Goal: Task Accomplishment & Management: Complete application form

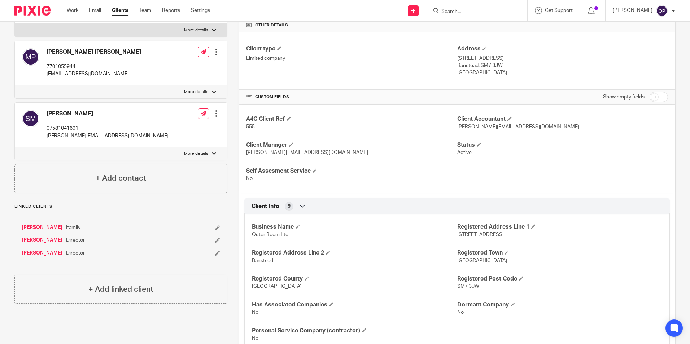
scroll to position [274, 0]
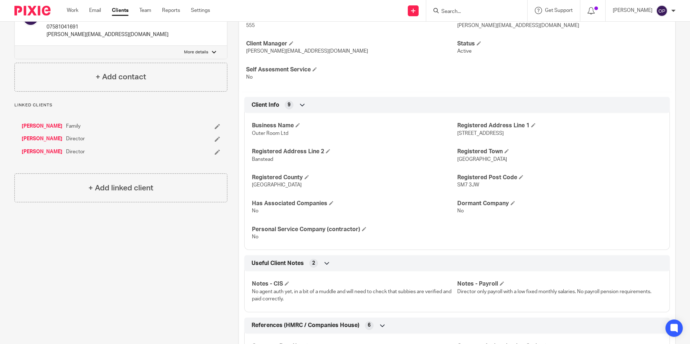
click at [441, 136] on p "Outer Room Ltd" at bounding box center [354, 133] width 205 height 7
drag, startPoint x: 454, startPoint y: 133, endPoint x: 515, endPoint y: 136, distance: 61.5
click at [515, 136] on p "251 Chipstead Way" at bounding box center [559, 133] width 205 height 7
copy span "251 Chipstead Way"
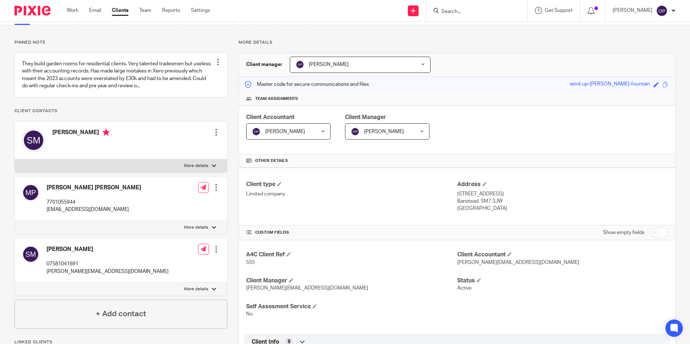
scroll to position [0, 0]
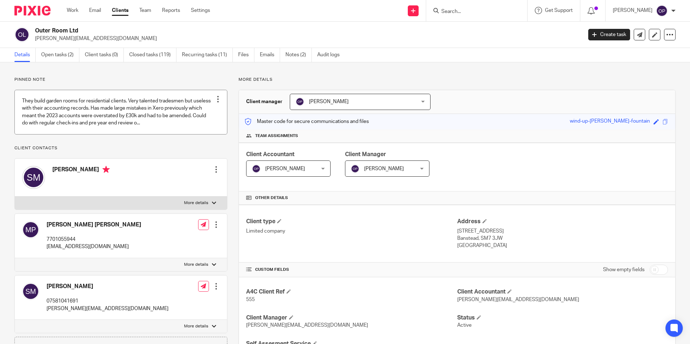
drag, startPoint x: 68, startPoint y: 57, endPoint x: 103, endPoint y: 91, distance: 48.8
click at [68, 57] on link "Open tasks (2)" at bounding box center [60, 55] width 38 height 14
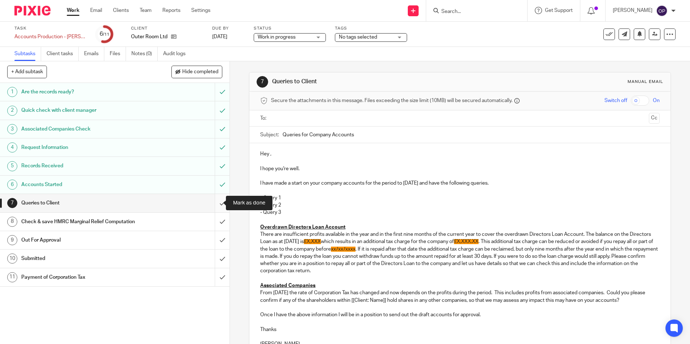
click at [213, 201] on input "submit" at bounding box center [115, 203] width 230 height 18
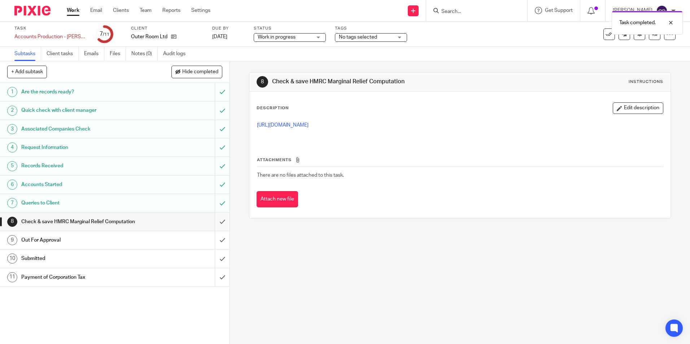
click at [212, 225] on input "submit" at bounding box center [115, 222] width 230 height 18
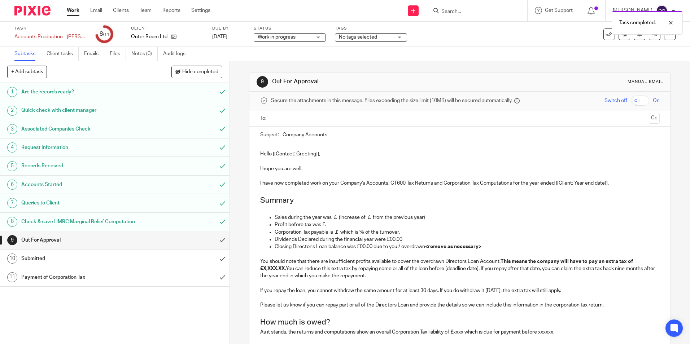
click at [312, 113] on ul at bounding box center [460, 119] width 377 height 12
click at [318, 122] on input "text" at bounding box center [460, 118] width 372 height 8
click at [346, 118] on input "text" at bounding box center [489, 119] width 316 height 14
click at [383, 157] on p "Hello [[Contact: Greeting]]," at bounding box center [459, 155] width 399 height 7
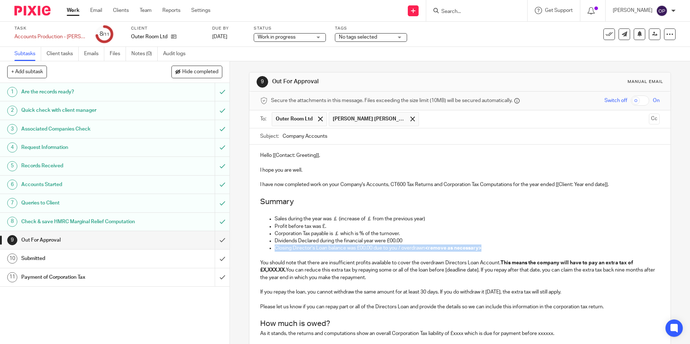
drag, startPoint x: 477, startPoint y: 247, endPoint x: 255, endPoint y: 250, distance: 222.1
click at [255, 250] on div "Hello [[Contact: Greeting]], I hope you are well. I have now completed work on …" at bounding box center [460, 283] width 421 height 277
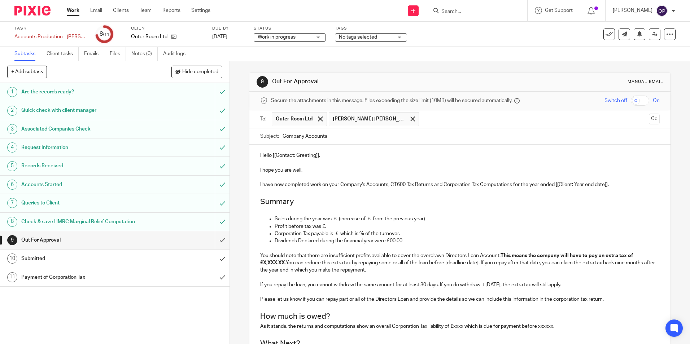
click at [318, 157] on p "Hello [[Contact: Greeting]]," at bounding box center [459, 155] width 399 height 7
drag, startPoint x: 317, startPoint y: 157, endPoint x: 271, endPoint y: 159, distance: 46.2
click at [271, 159] on p "Hello [[Contact: Greeting]]," at bounding box center [459, 155] width 399 height 7
click at [275, 39] on span "Work in progress" at bounding box center [277, 37] width 38 height 5
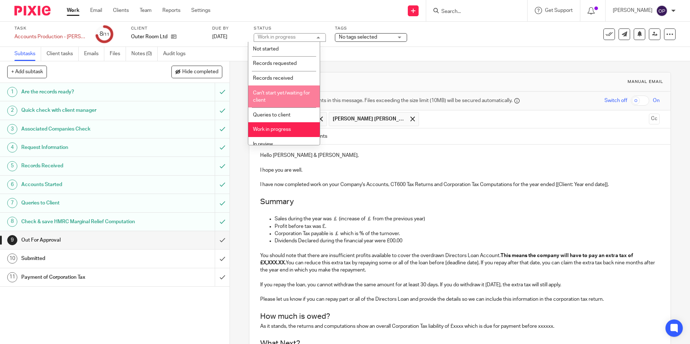
scroll to position [36, 0]
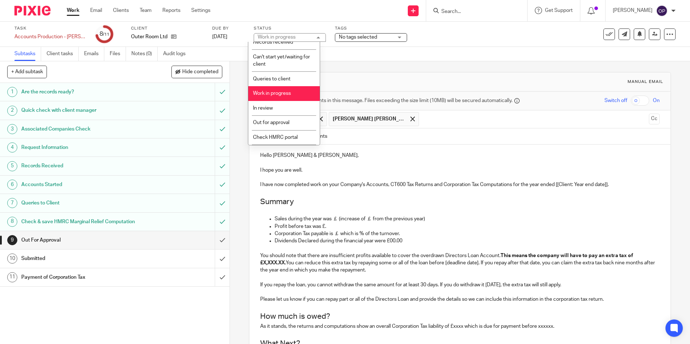
click at [286, 92] on span "Work in progress" at bounding box center [272, 93] width 38 height 5
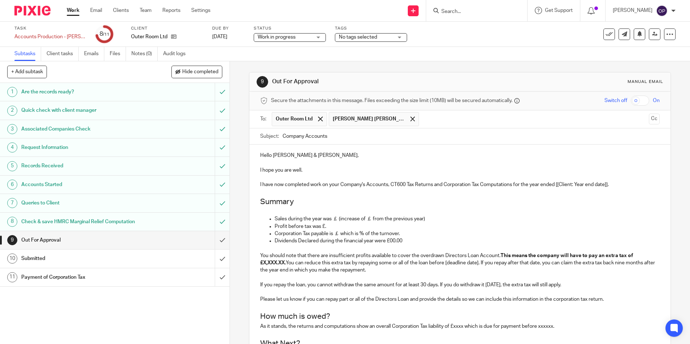
click at [295, 39] on span "Work in progress" at bounding box center [285, 38] width 54 height 8
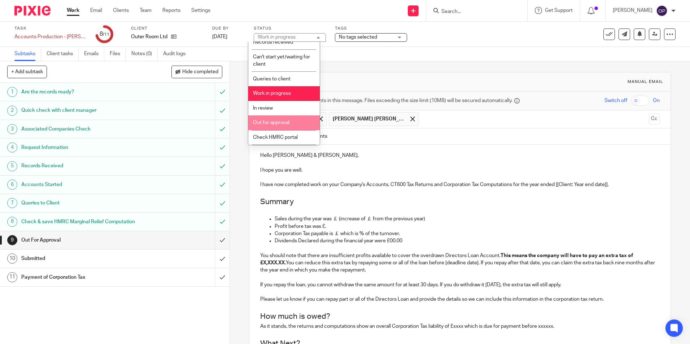
click at [289, 125] on span "Out for approval" at bounding box center [271, 122] width 36 height 5
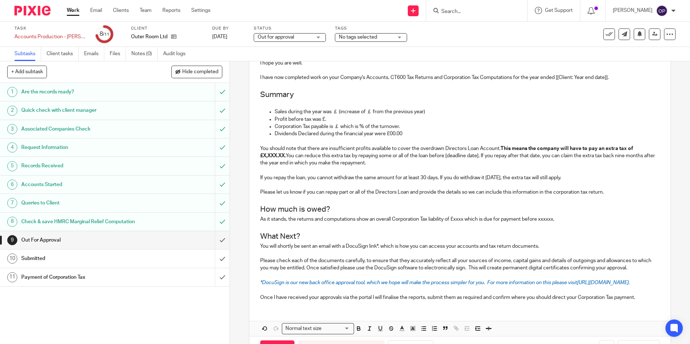
scroll to position [108, 0]
click at [336, 111] on p "Sales during the year was ￡ (increase of ￡ from the previous year)" at bounding box center [467, 110] width 385 height 7
drag, startPoint x: 397, startPoint y: 162, endPoint x: 250, endPoint y: 150, distance: 147.5
click at [250, 150] on div "Hello Matt & Stuart, I hope you are well. I have now completed work on your Com…" at bounding box center [460, 170] width 421 height 269
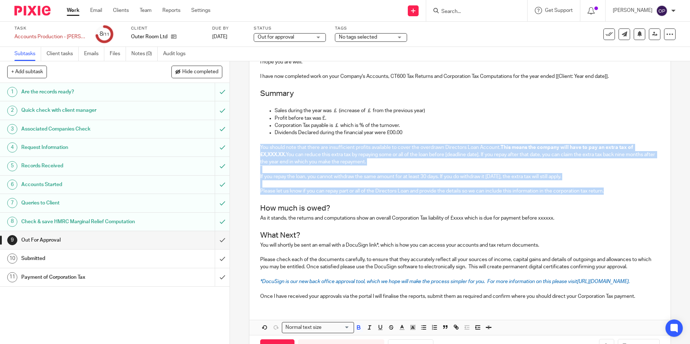
drag, startPoint x: 608, startPoint y: 191, endPoint x: 253, endPoint y: 148, distance: 357.5
click at [253, 148] on div "Hello Matt & Stuart, I hope you are well. I have now completed work on your Com…" at bounding box center [460, 170] width 421 height 269
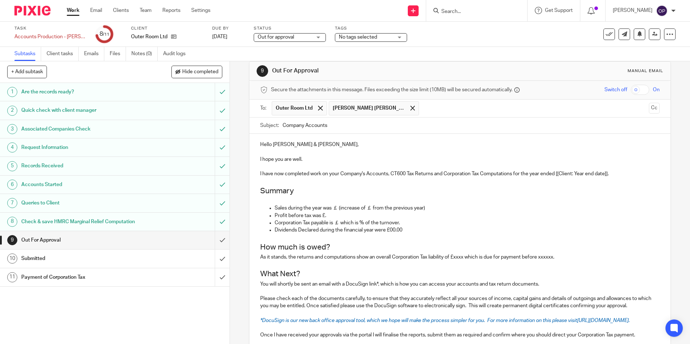
scroll to position [0, 0]
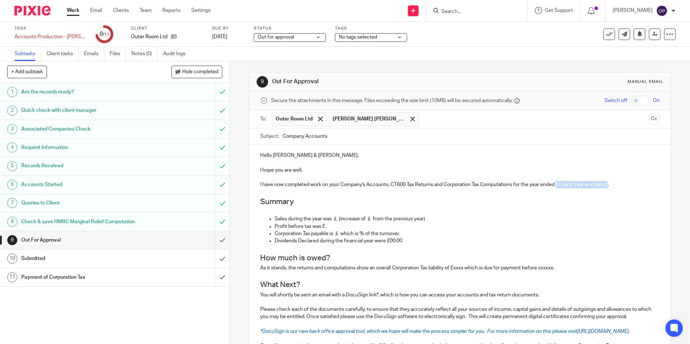
drag, startPoint x: 609, startPoint y: 185, endPoint x: 558, endPoint y: 185, distance: 52.0
click at [558, 185] on p "I have now completed work on your Company's Accounts, CT600 Tax Returns and Cor…" at bounding box center [459, 184] width 399 height 7
click at [337, 219] on p "Sales during the year was ￡ (increase of ￡ from the previous year)" at bounding box center [467, 219] width 385 height 7
click at [323, 227] on p "Profit before tax was £." at bounding box center [467, 226] width 385 height 7
click at [323, 228] on p "Profit before tax was £." at bounding box center [467, 226] width 385 height 7
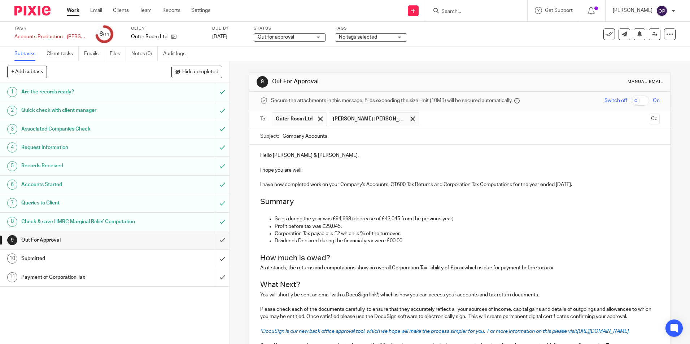
drag, startPoint x: 340, startPoint y: 235, endPoint x: 421, endPoint y: 233, distance: 80.5
click at [340, 235] on p "Corporation Tax payable is £2 which is % of the turnover." at bounding box center [467, 233] width 385 height 7
click at [378, 234] on p "Corporation Tax payable is £2,350.87 which is % of the turnover." at bounding box center [467, 233] width 385 height 7
drag, startPoint x: 401, startPoint y: 241, endPoint x: 390, endPoint y: 243, distance: 11.6
click at [390, 243] on p "Dividends Declared during the financial year were £00.00" at bounding box center [467, 241] width 385 height 7
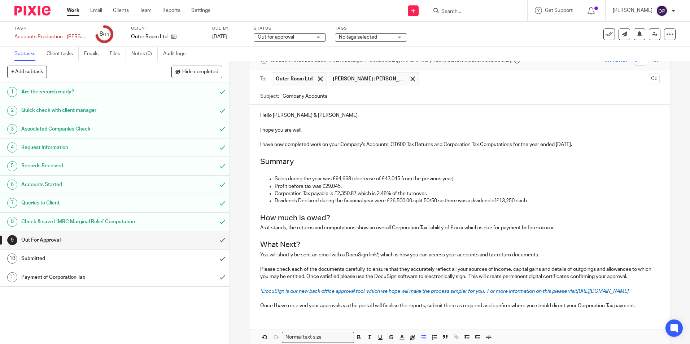
scroll to position [72, 0]
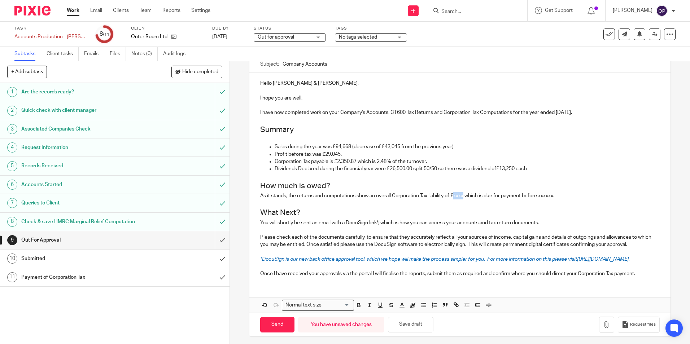
drag, startPoint x: 465, startPoint y: 196, endPoint x: 454, endPoint y: 196, distance: 10.9
click at [454, 196] on p "As it stands, the returns and computations show an overall Corporation Tax liab…" at bounding box center [459, 195] width 399 height 7
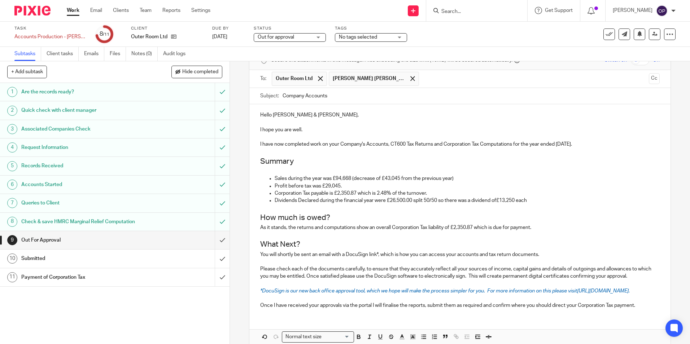
scroll to position [11, 0]
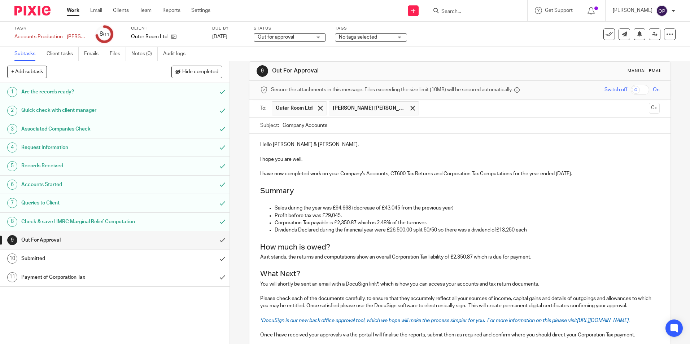
click at [553, 213] on p "Profit before tax was £29,045." at bounding box center [467, 215] width 385 height 7
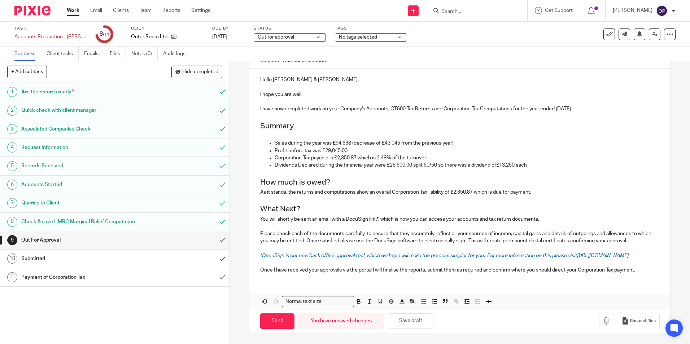
scroll to position [0, 0]
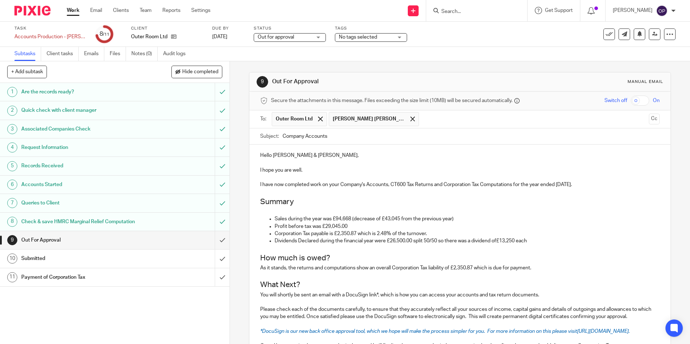
drag, startPoint x: 468, startPoint y: 184, endPoint x: 491, endPoint y: 207, distance: 32.2
click at [468, 184] on p "I have now completed work on your Company's Accounts, CT600 Tax Returns and Cor…" at bounding box center [459, 184] width 399 height 7
click at [473, 215] on p at bounding box center [459, 211] width 399 height 7
click at [460, 222] on p "Sales during the year was £94,668 (decrease of £43,045 from the previous year)" at bounding box center [467, 219] width 385 height 7
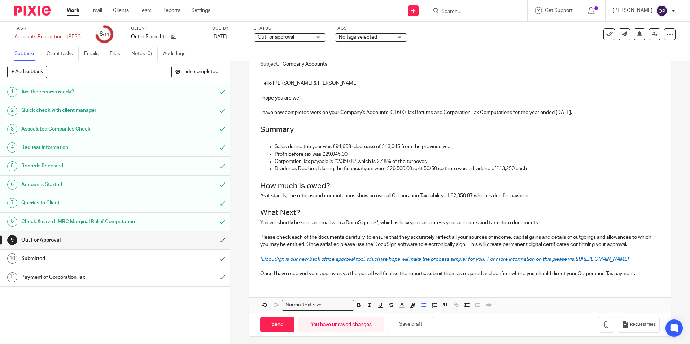
scroll to position [83, 0]
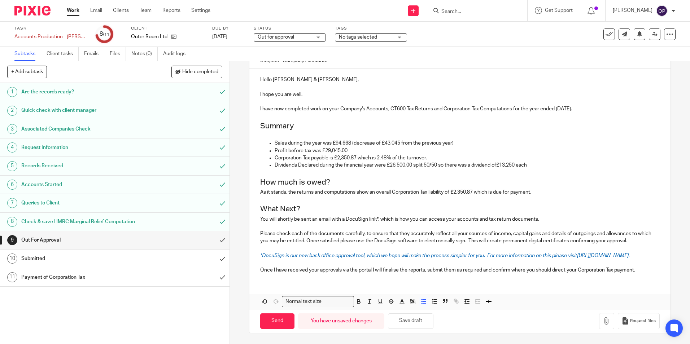
click at [498, 162] on p "Dividends Declared during the financial year were £26,500.00 split 50/50 so the…" at bounding box center [467, 165] width 385 height 7
click at [284, 320] on input "Send" at bounding box center [277, 322] width 34 height 16
type input "Sent"
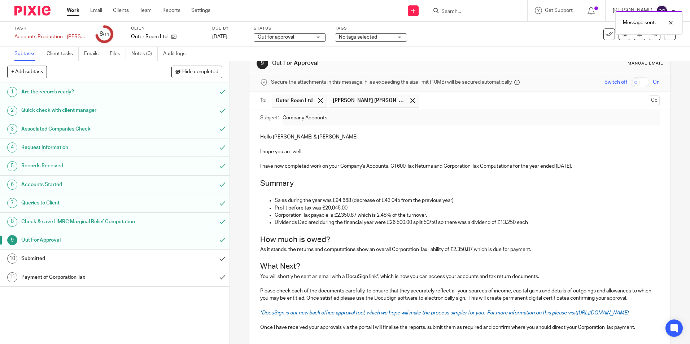
scroll to position [11, 0]
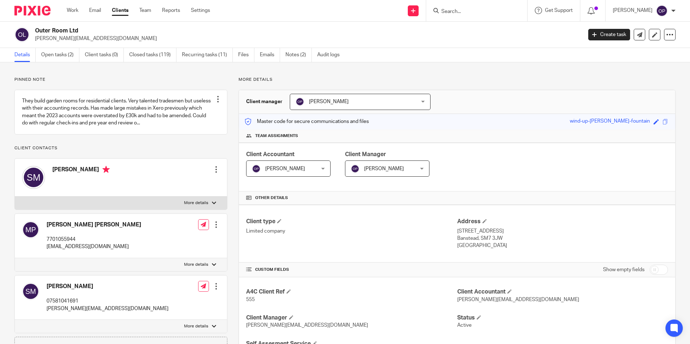
click at [43, 316] on div "[PERSON_NAME] 07581041691 [PERSON_NAME][EMAIL_ADDRESS][DOMAIN_NAME]" at bounding box center [95, 297] width 147 height 37
drag, startPoint x: 45, startPoint y: 316, endPoint x: 133, endPoint y: 319, distance: 88.5
click at [133, 319] on div "[PERSON_NAME] 07581041691 [PERSON_NAME][EMAIL_ADDRESS][DOMAIN_NAME] Edit contac…" at bounding box center [121, 298] width 212 height 44
copy p "[PERSON_NAME][EMAIL_ADDRESS][DOMAIN_NAME]"
